Goal: Check status: Check status

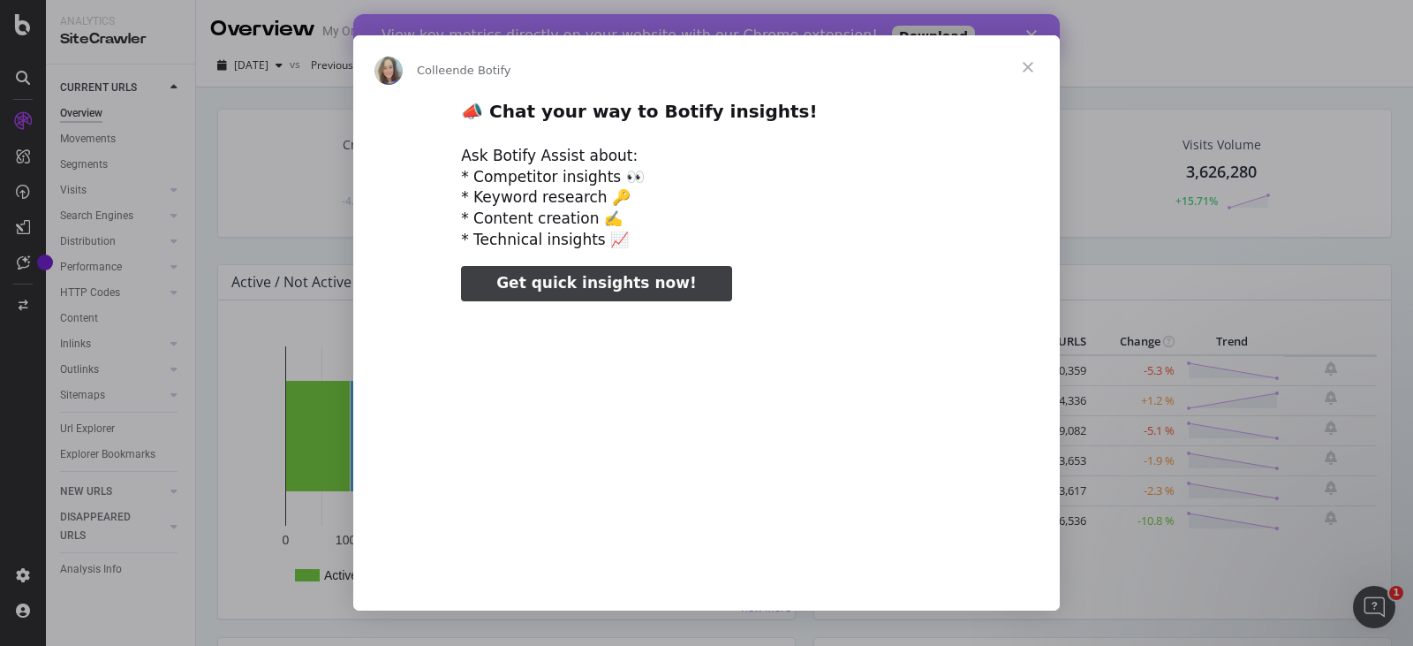
type input "610595"
click at [1030, 66] on span "Fermer" at bounding box center [1028, 67] width 64 height 64
